Goal: Navigation & Orientation: Find specific page/section

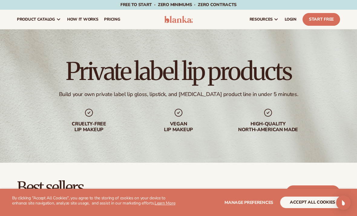
click at [287, 206] on button "accept all cookies" at bounding box center [313, 203] width 65 height 12
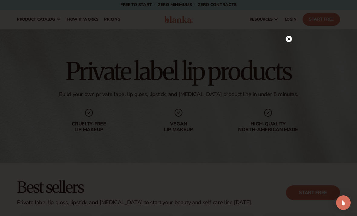
click at [291, 41] on icon at bounding box center [289, 39] width 3 height 3
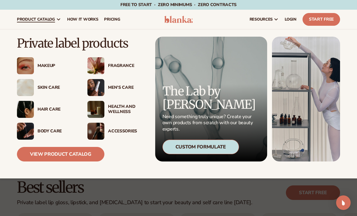
click at [57, 71] on div "Makeup" at bounding box center [46, 65] width 58 height 17
click at [30, 66] on img at bounding box center [25, 65] width 17 height 17
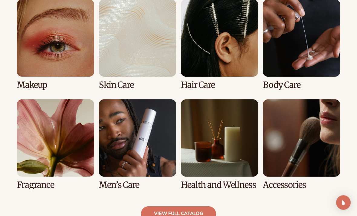
scroll to position [452, 0]
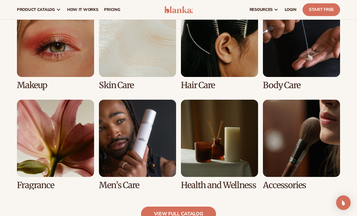
click at [89, 64] on link "1 / 8" at bounding box center [55, 45] width 77 height 90
